Goal: Transaction & Acquisition: Purchase product/service

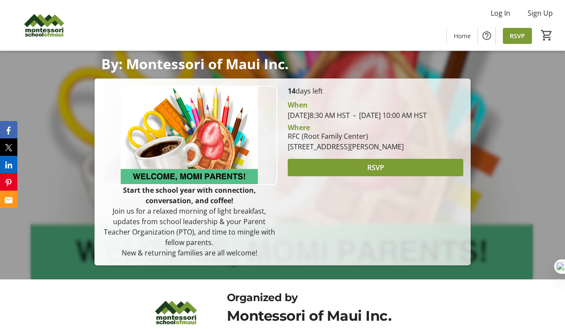
scroll to position [79, 0]
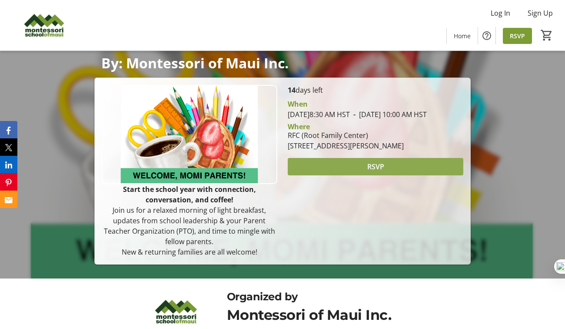
click at [403, 177] on span at bounding box center [376, 166] width 176 height 21
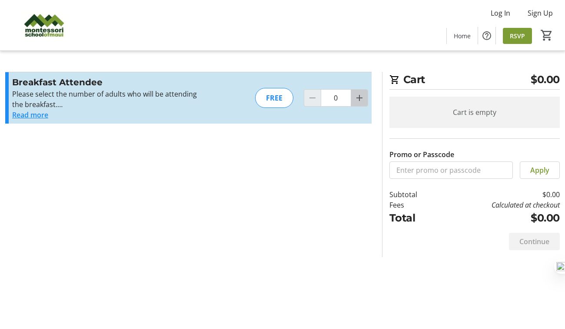
click at [357, 103] on mat-icon "Increment by one" at bounding box center [359, 98] width 10 height 10
type input "1"
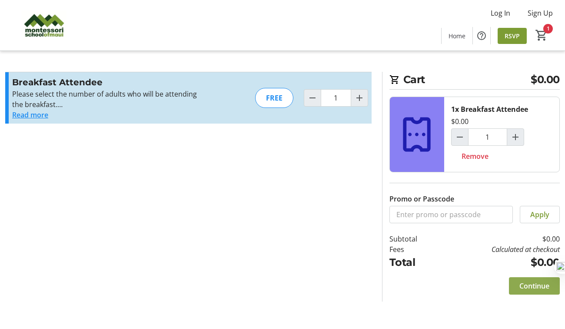
click at [520, 291] on span "Continue" at bounding box center [535, 285] width 30 height 10
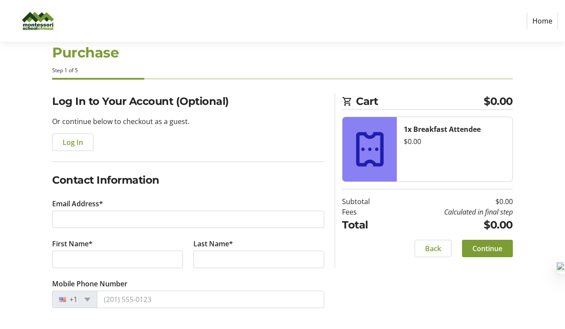
scroll to position [55, 0]
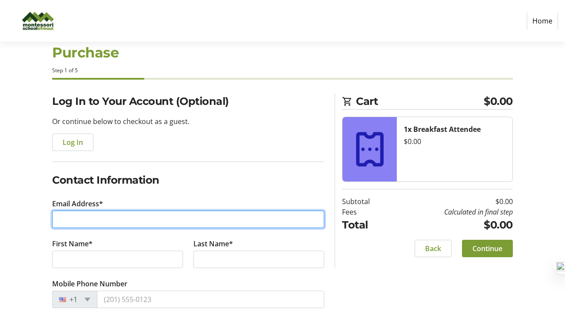
click at [297, 228] on input "Email Address*" at bounding box center [188, 218] width 272 height 17
type input "[EMAIL_ADDRESS][DOMAIN_NAME]"
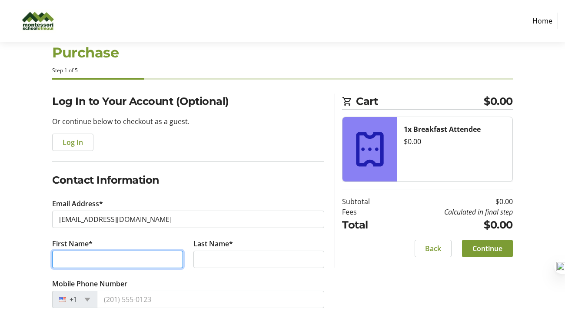
type input "[PERSON_NAME]"
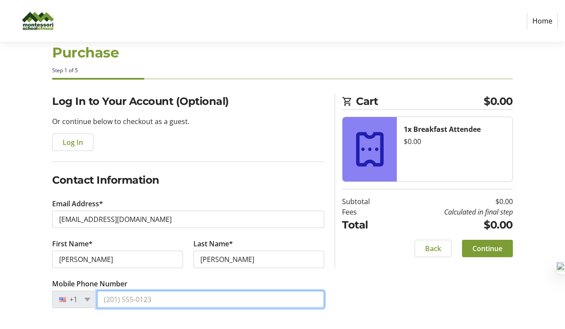
type input "[PHONE_NUMBER]"
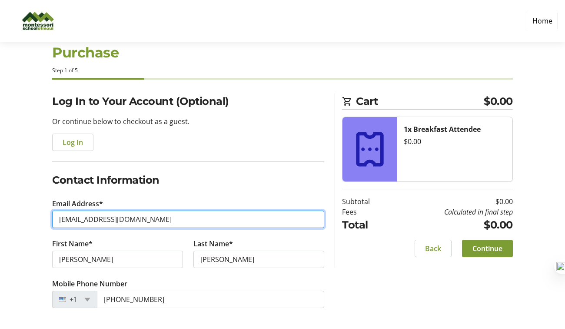
scroll to position [97, 0]
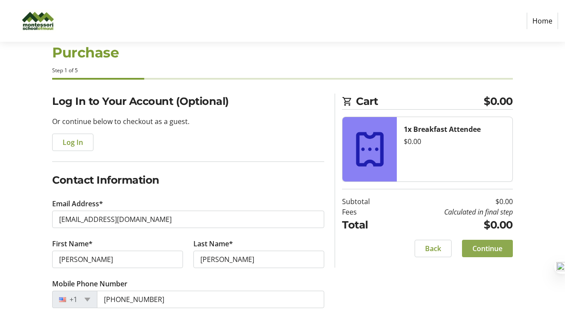
click at [473, 243] on span "Continue" at bounding box center [488, 248] width 30 height 10
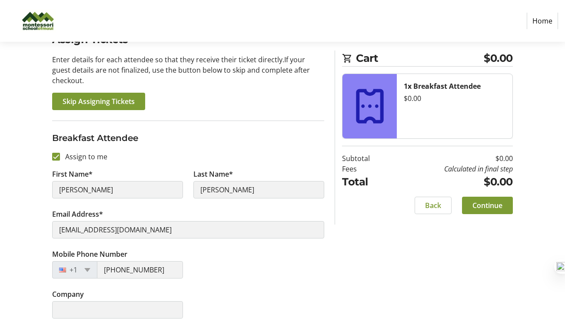
scroll to position [174, 0]
click at [497, 210] on span "Continue" at bounding box center [488, 205] width 30 height 10
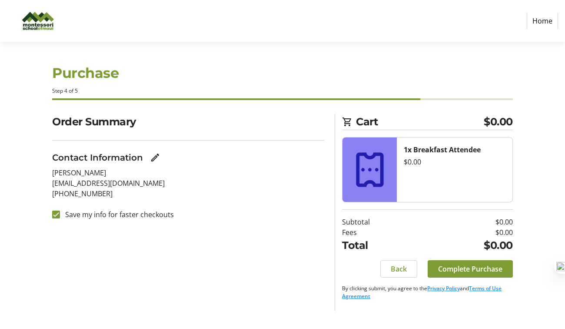
scroll to position [32, 0]
click at [468, 274] on span "Complete Purchase" at bounding box center [470, 269] width 64 height 10
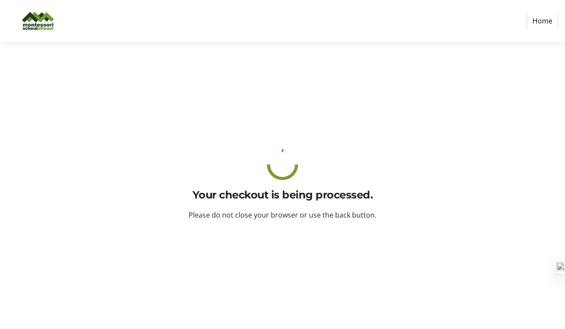
scroll to position [0, 0]
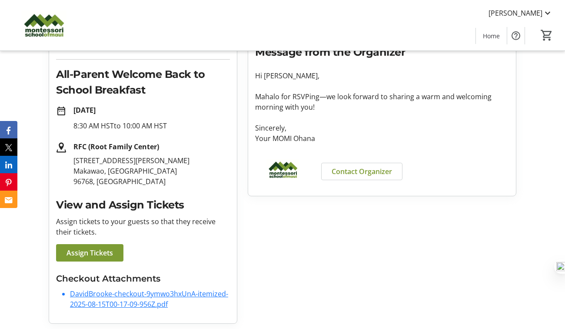
scroll to position [124, 0]
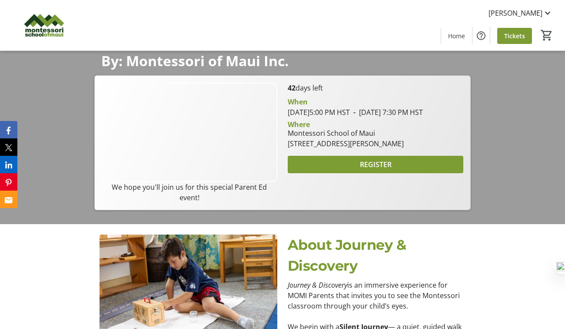
scroll to position [124, 0]
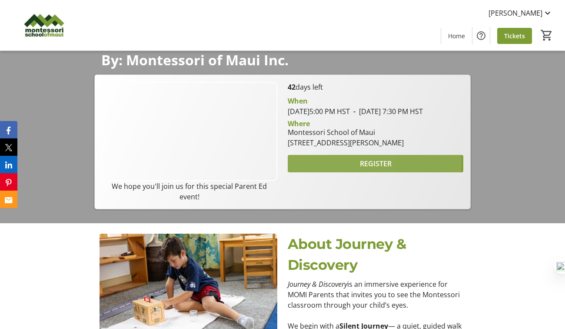
click at [320, 174] on span at bounding box center [376, 163] width 176 height 21
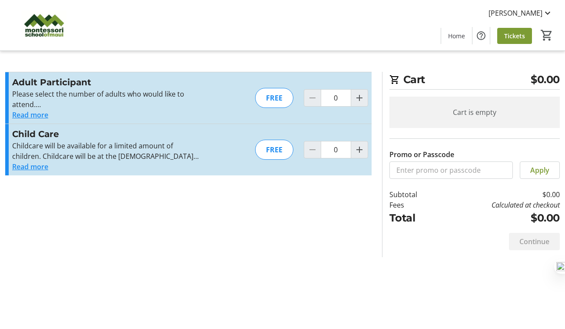
type input "1"
type input "2"
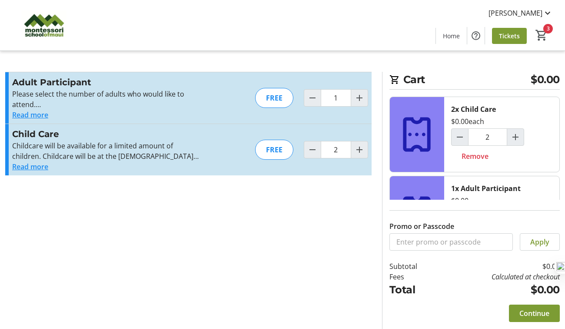
type input "0"
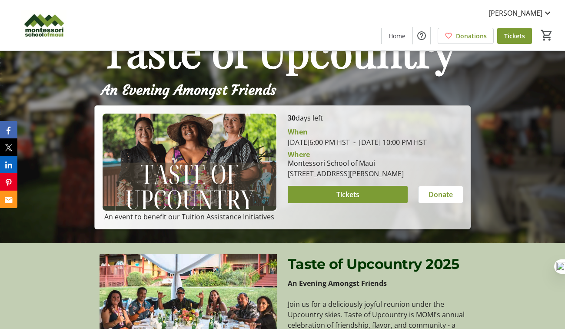
scroll to position [88, 0]
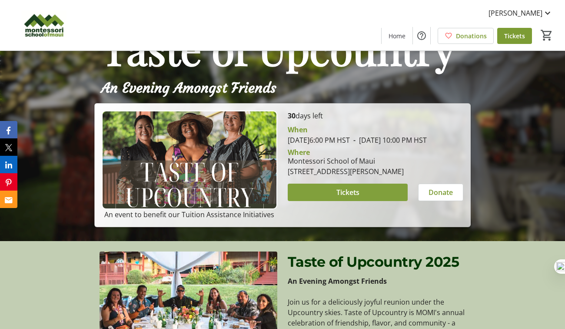
click at [367, 203] on span at bounding box center [348, 192] width 120 height 21
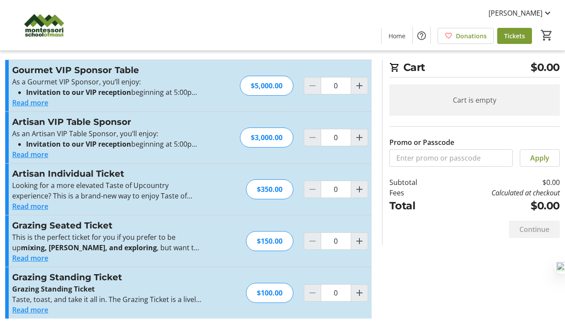
scroll to position [80, 0]
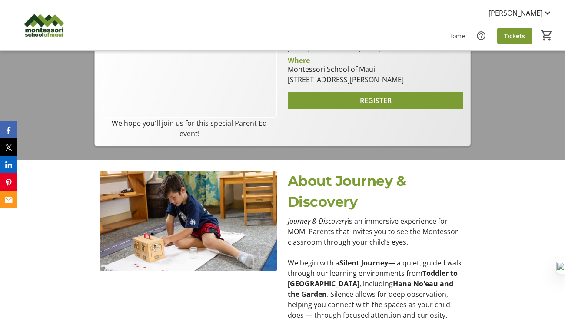
scroll to position [177, 0]
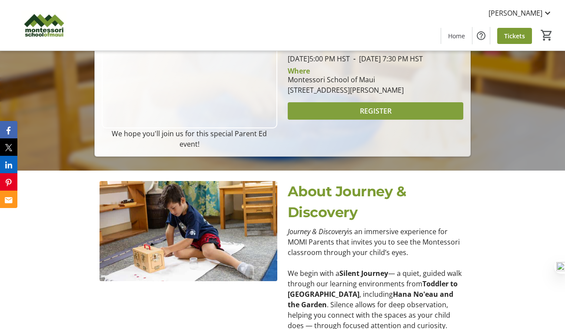
click at [423, 121] on span at bounding box center [376, 110] width 176 height 21
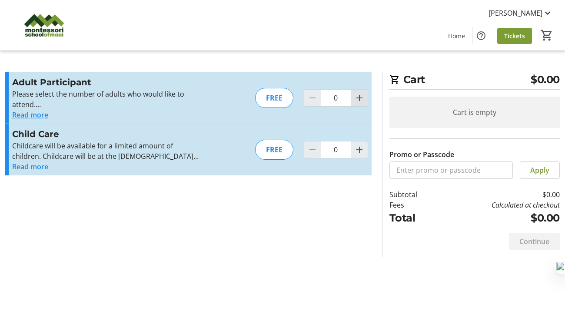
click at [358, 103] on mat-icon "Increment by one" at bounding box center [359, 98] width 10 height 10
type input "1"
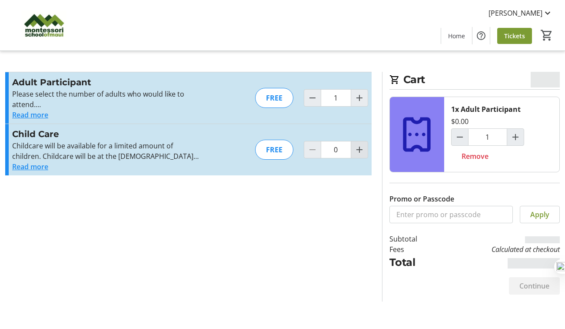
click at [355, 158] on span "Increment by one" at bounding box center [359, 149] width 17 height 17
type input "2"
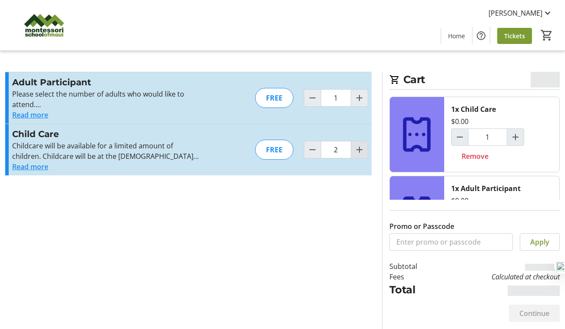
type input "2"
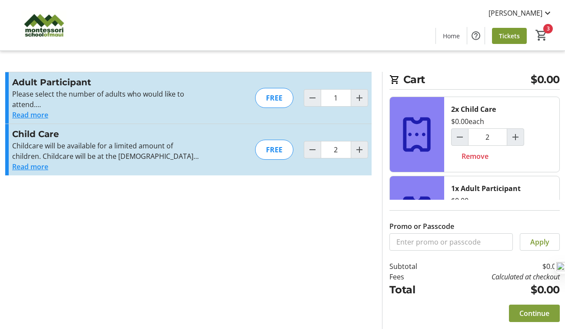
click at [522, 310] on span "Continue" at bounding box center [535, 313] width 30 height 10
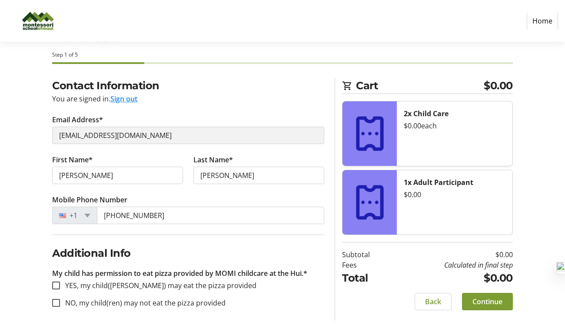
scroll to position [131, 0]
drag, startPoint x: 490, startPoint y: 300, endPoint x: 390, endPoint y: 273, distance: 103.6
click at [390, 273] on section "Cart $0.00 2x Child Care $0.00 each 1x Adult Participant $0.00 Subtotal $0.00 F…" at bounding box center [427, 199] width 170 height 243
click at [55, 281] on input "YES, my child(ren) may eat the pizza provided" at bounding box center [56, 285] width 8 height 8
checkbox input "true"
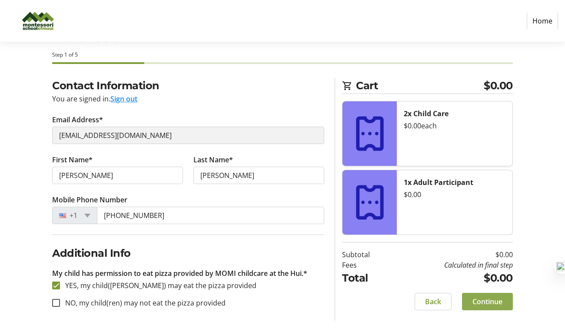
click at [485, 299] on span "Continue" at bounding box center [488, 301] width 30 height 10
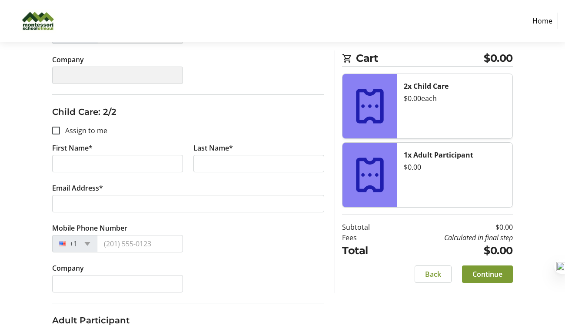
scroll to position [272, 0]
click at [56, 134] on input "Assign to me" at bounding box center [56, 130] width 8 height 8
checkbox input "true"
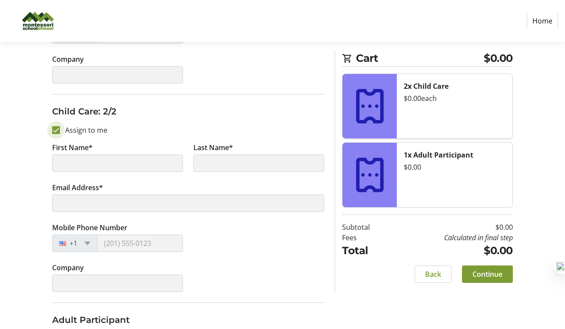
type input "[PERSON_NAME]"
type input "[EMAIL_ADDRESS][DOMAIN_NAME]"
type input "[PHONE_NUMBER]"
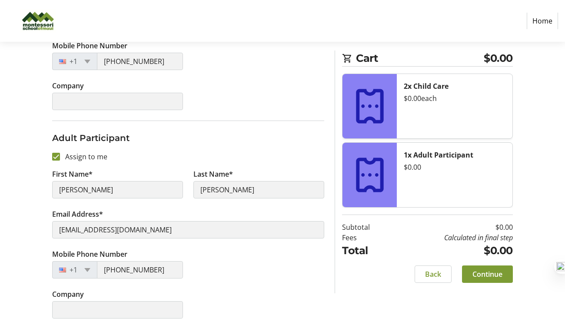
scroll to position [543, 0]
click at [494, 279] on span "Continue" at bounding box center [488, 274] width 30 height 10
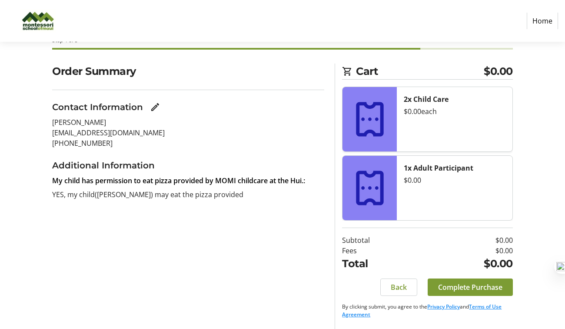
scroll to position [81, 0]
click at [454, 282] on span "Complete Purchase" at bounding box center [470, 287] width 64 height 10
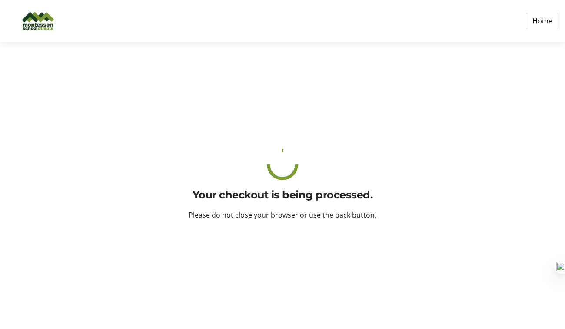
scroll to position [0, 0]
